Goal: Go to known website: Go to known website

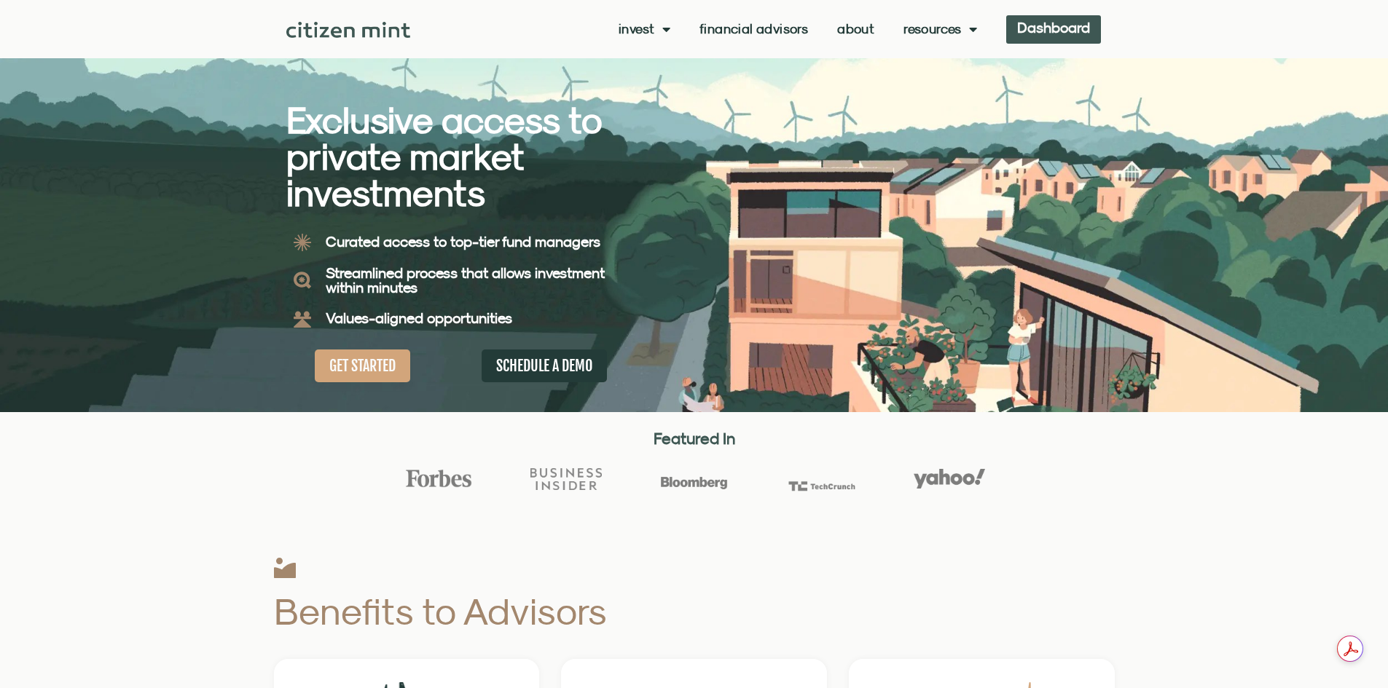
click at [1051, 17] on link "Dashboard" at bounding box center [1053, 29] width 95 height 28
click at [1069, 26] on link "Dashboard" at bounding box center [1053, 29] width 95 height 28
click at [1073, 27] on span "login" at bounding box center [1074, 28] width 31 height 10
